Goal: Register for event/course

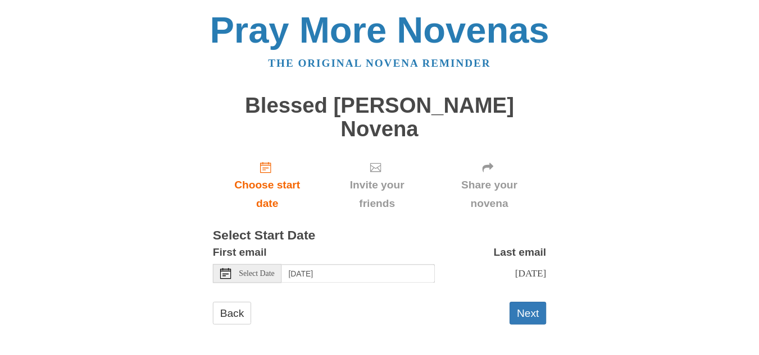
scroll to position [1149, 0]
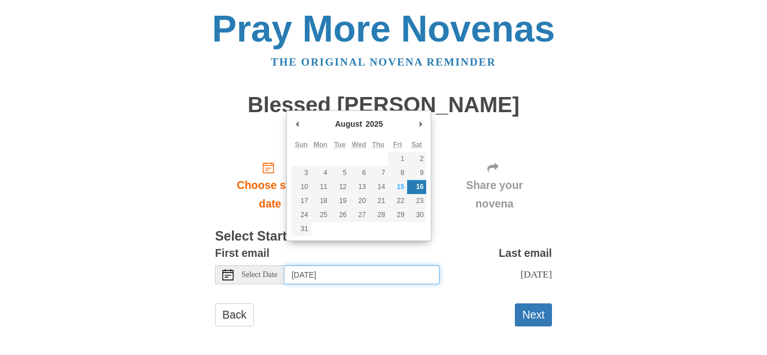
click at [371, 266] on input "[DATE]" at bounding box center [362, 275] width 155 height 19
type input "[DATE]"
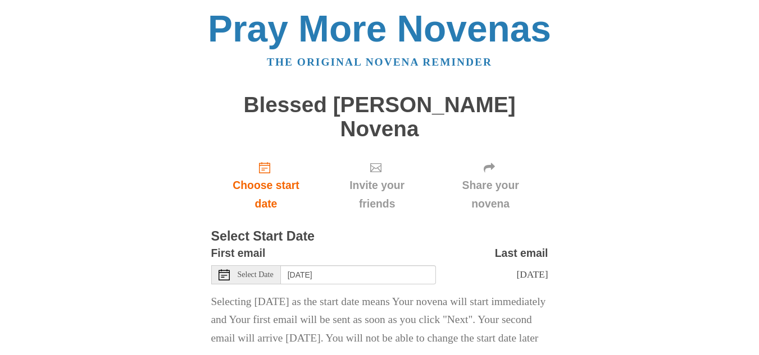
scroll to position [54, 0]
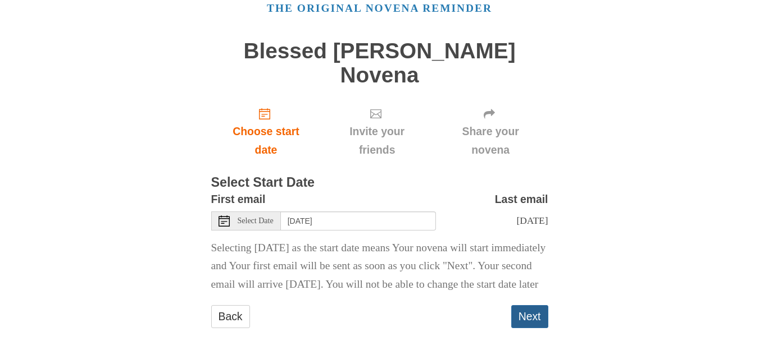
click at [530, 305] on button "Next" at bounding box center [529, 316] width 37 height 23
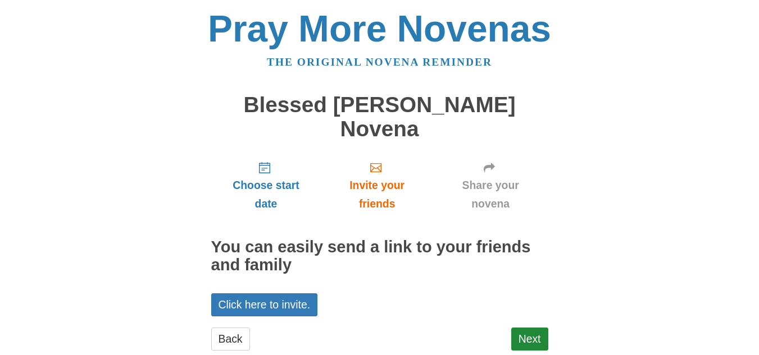
scroll to position [1149, 0]
click at [269, 294] on link "Click here to invite." at bounding box center [264, 305] width 107 height 23
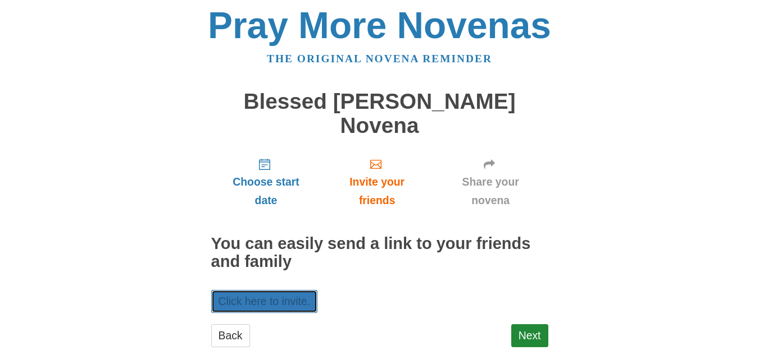
scroll to position [4, 0]
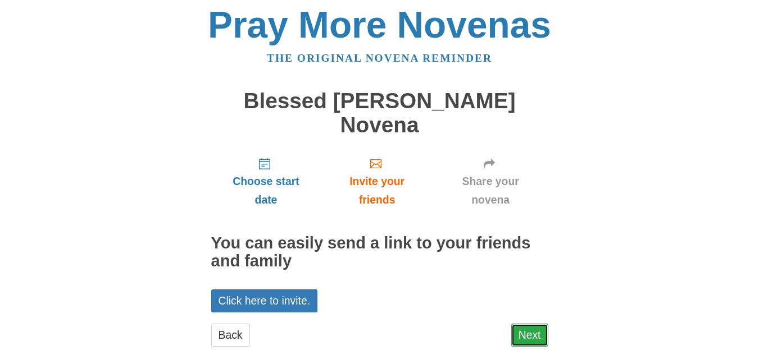
click at [532, 324] on link "Next" at bounding box center [529, 335] width 37 height 23
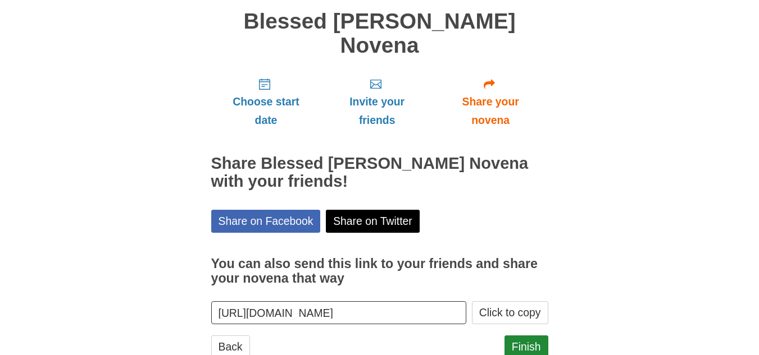
scroll to position [95, 0]
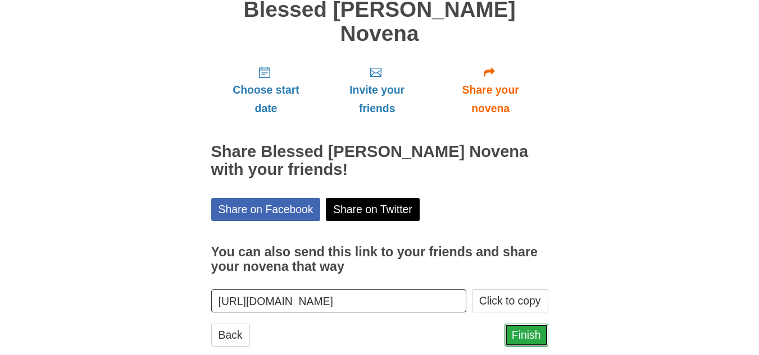
click at [530, 324] on link "Finish" at bounding box center [526, 335] width 44 height 23
